Goal: Communication & Community: Answer question/provide support

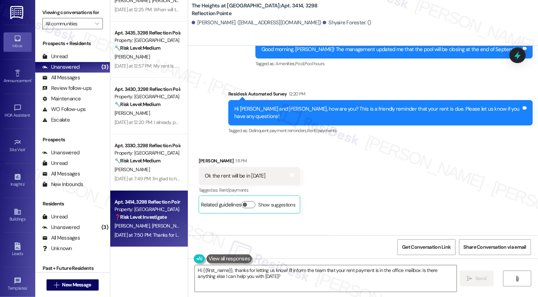
scroll to position [5891, 0]
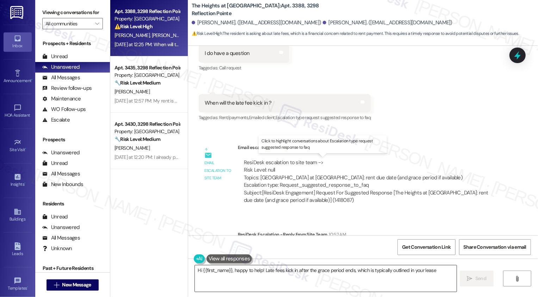
scroll to position [1011, 0]
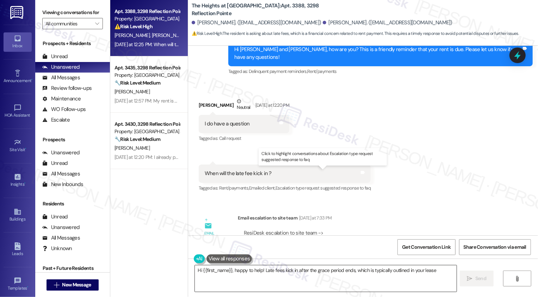
click at [276, 270] on textarea "Hi {{first_name}}, happy to help! Late fees kick in after the grace period ends…" at bounding box center [326, 278] width 262 height 26
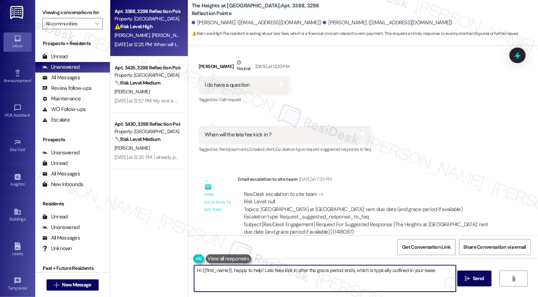
scroll to position [1049, 0]
click at [253, 274] on textarea "Hi {{first_name}}, happy to help! Late fees kick in after the grace period ends…" at bounding box center [325, 278] width 262 height 26
paste textarea "The late fee is automatically applied on the 6th day of the month."
click at [214, 270] on textarea "Hi Angelo! The late fee is automatically applied on the 6th day of the month." at bounding box center [325, 278] width 262 height 26
click at [273, 272] on textarea "Hi Angelo! Thank you for asking. The late fee is automatically applied on the 6…" at bounding box center [325, 278] width 262 height 26
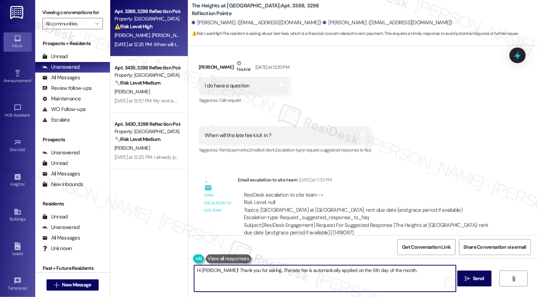
click at [402, 279] on textarea "Hi Angelo! Thank you for asking. The late fee is automatically applied on the 6…" at bounding box center [325, 278] width 262 height 26
type textarea "Hi Angelo! Thank you for asking. The late fee is automatically applied on the 6…"
click at [482, 281] on span "Send" at bounding box center [478, 278] width 11 height 7
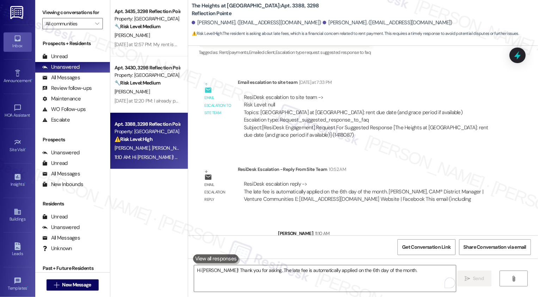
scroll to position [1159, 0]
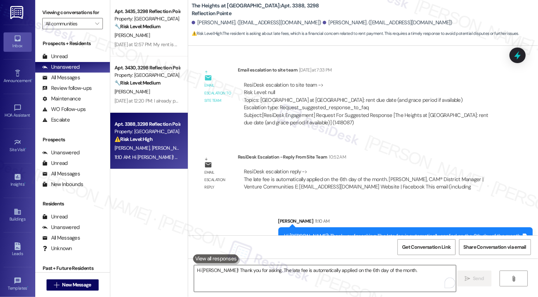
click at [344, 275] on textarea "Hi Angelo! Thank you for asking. The late fee is automatically applied on the 6…" at bounding box center [325, 278] width 262 height 26
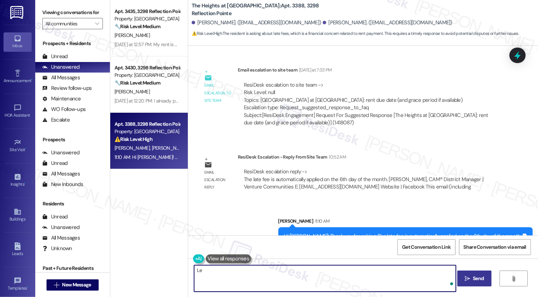
type textarea "L"
type textarea "c"
type textarea "Can I help you with anything else?"
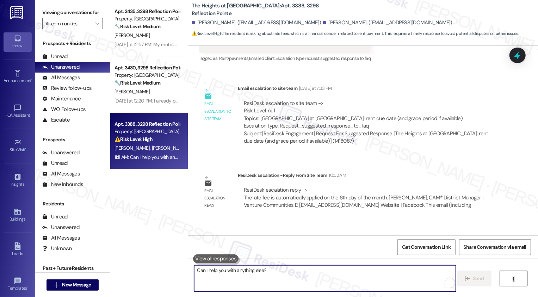
scroll to position [1208, 0]
